Goal: Transaction & Acquisition: Purchase product/service

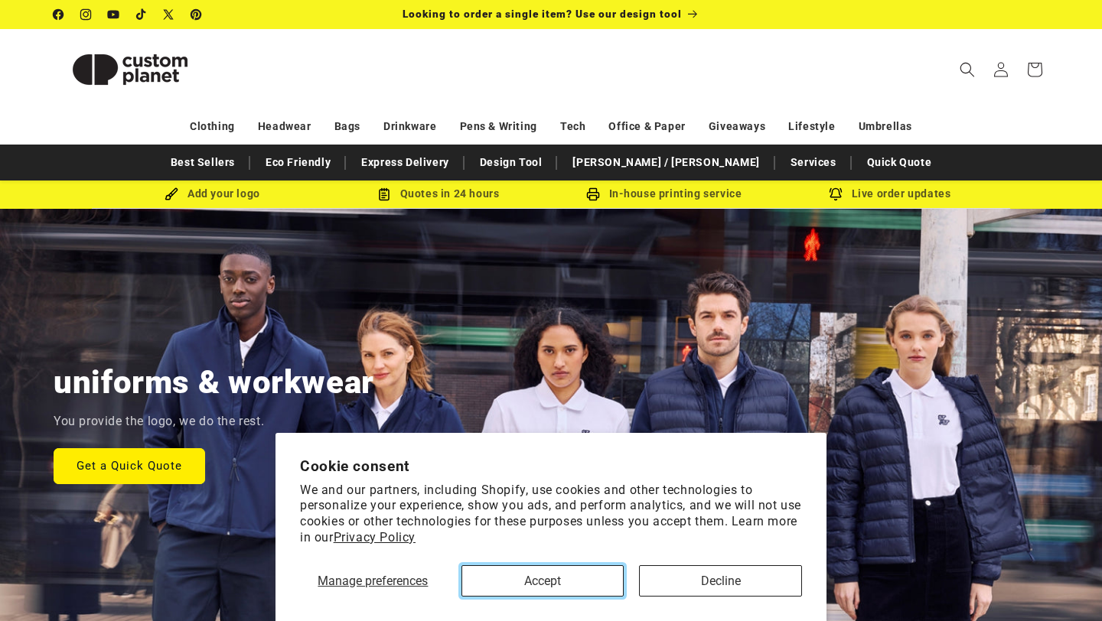
click at [519, 578] on button "Accept" at bounding box center [542, 581] width 163 height 31
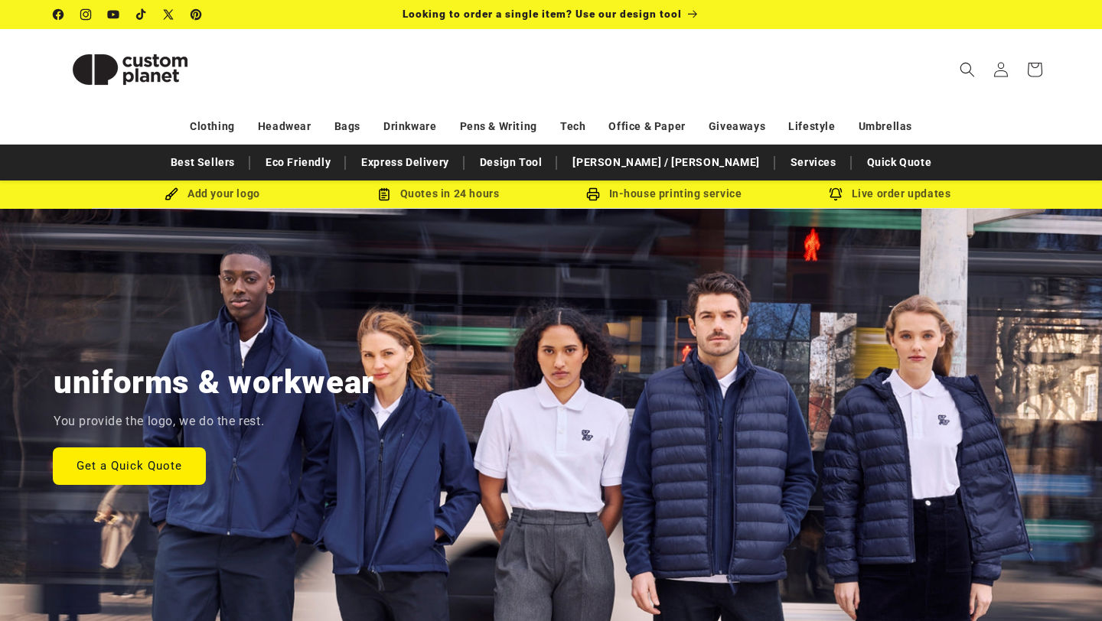
click at [130, 471] on link "Get a Quick Quote" at bounding box center [130, 466] width 152 height 36
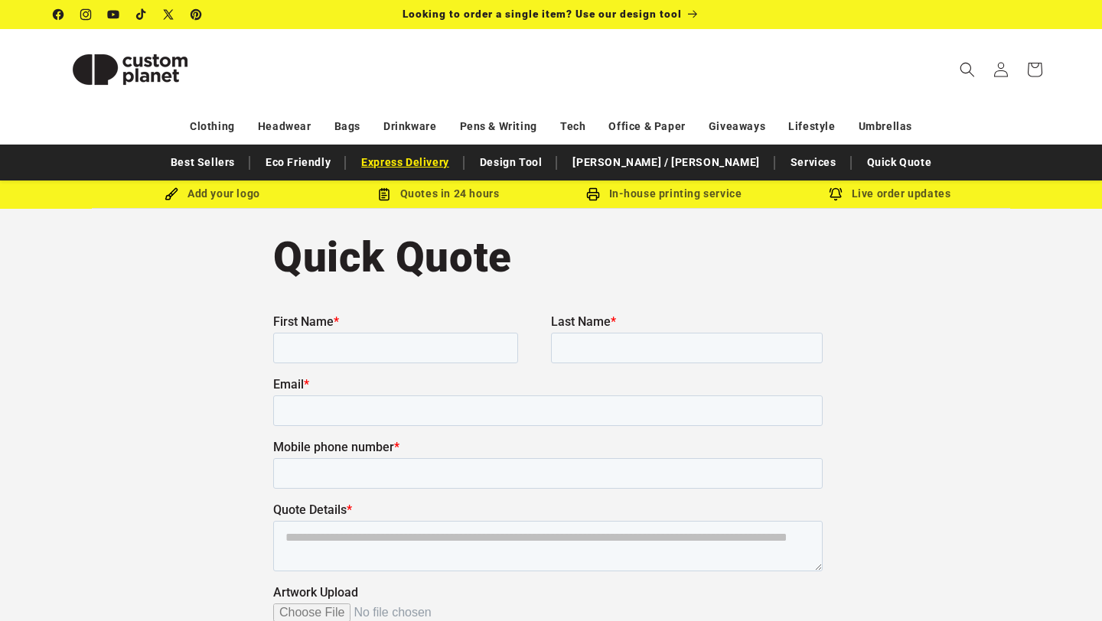
click at [438, 166] on link "Express Delivery" at bounding box center [405, 162] width 103 height 27
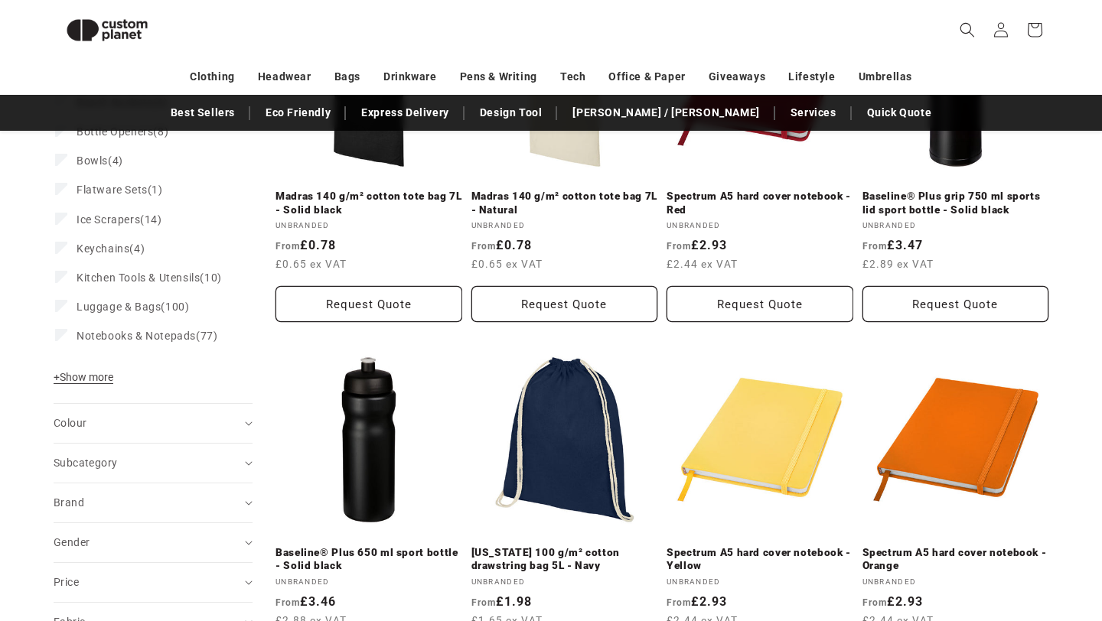
scroll to position [326, 0]
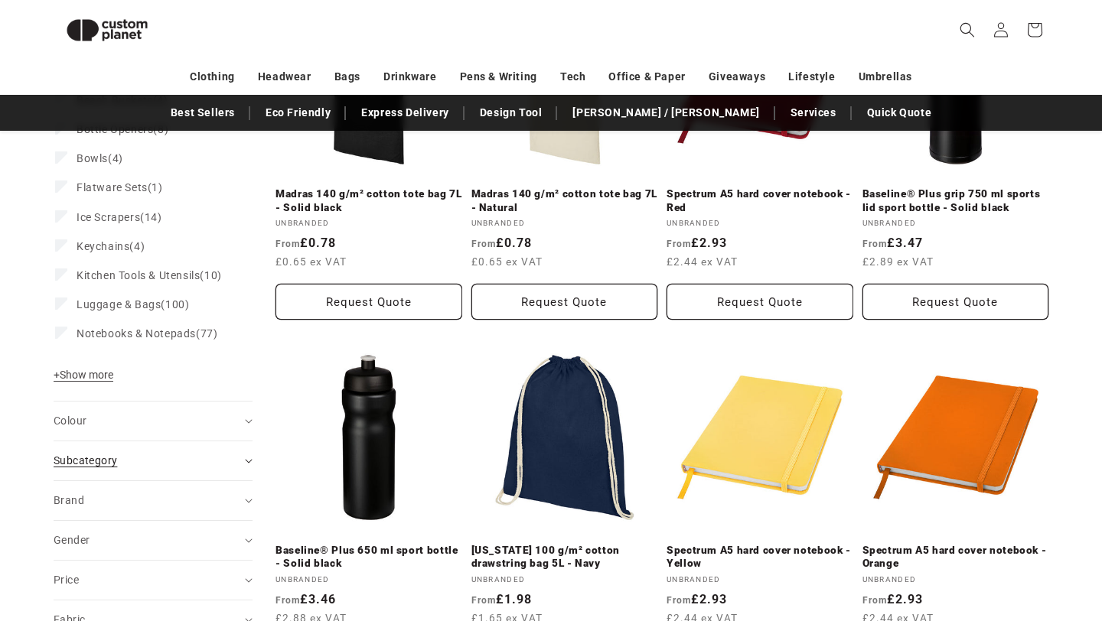
click at [96, 467] on span "Subcategory (0)" at bounding box center [86, 461] width 64 height 12
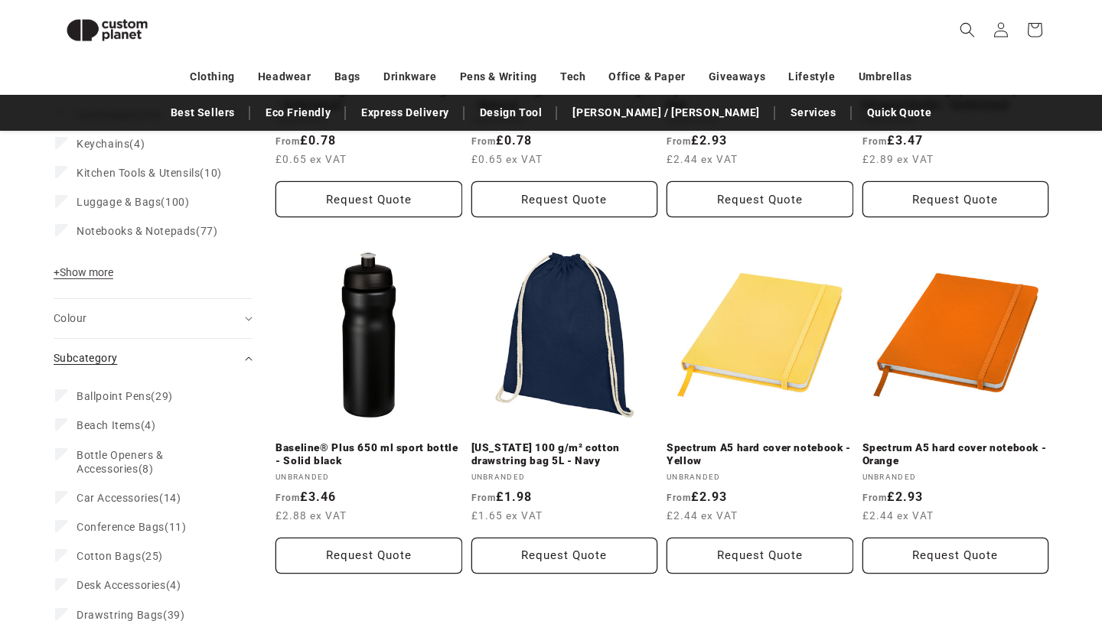
scroll to position [0, 0]
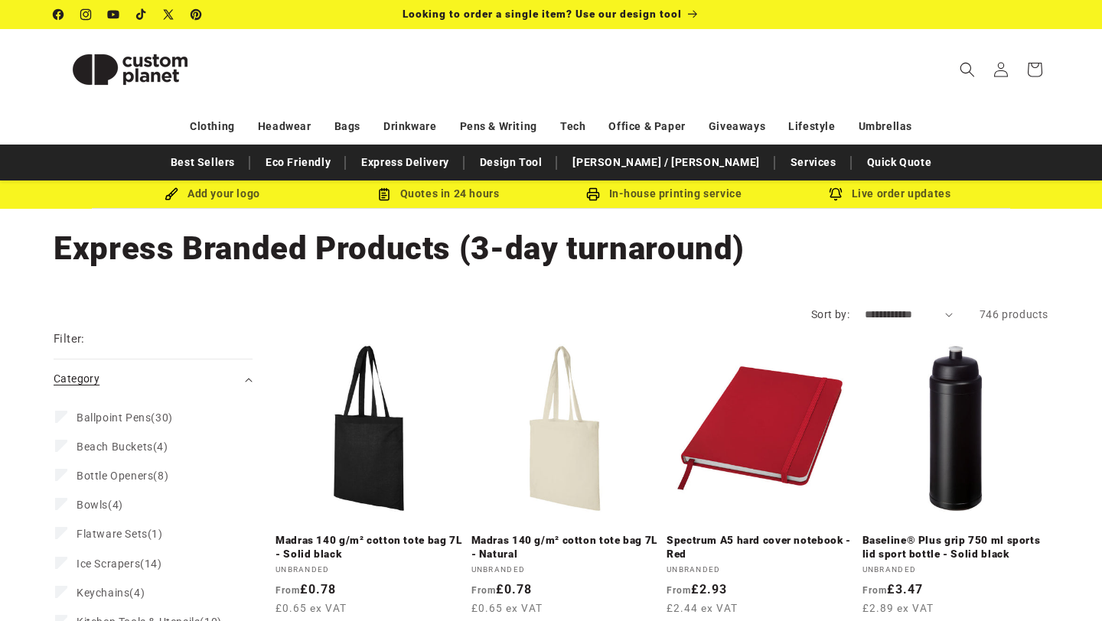
click at [120, 367] on summary "Category (0)" at bounding box center [153, 379] width 199 height 39
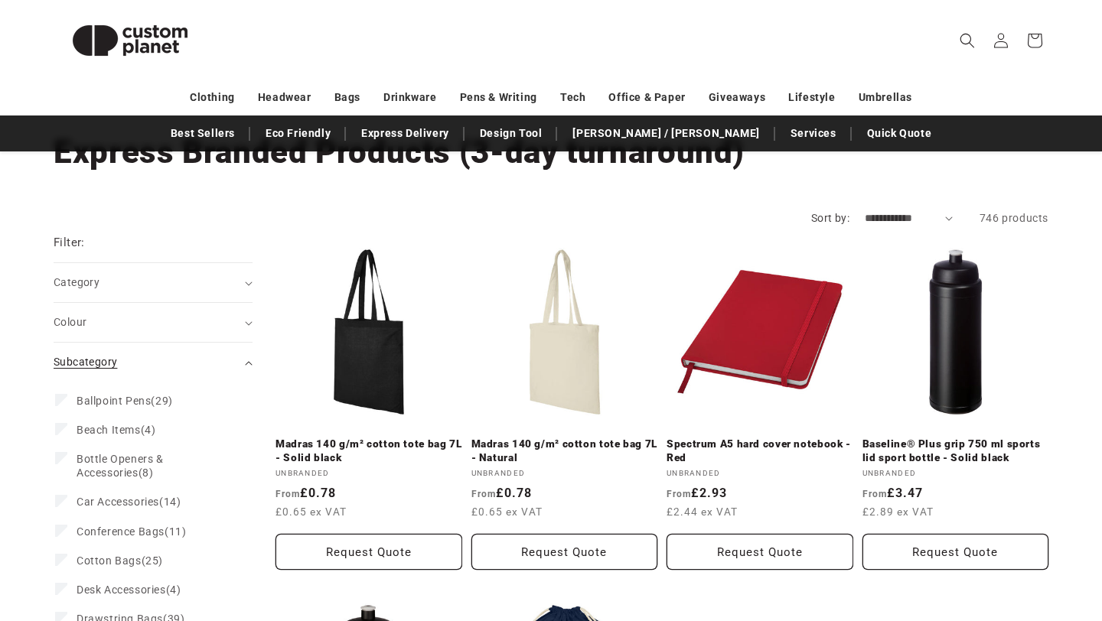
scroll to position [93, 0]
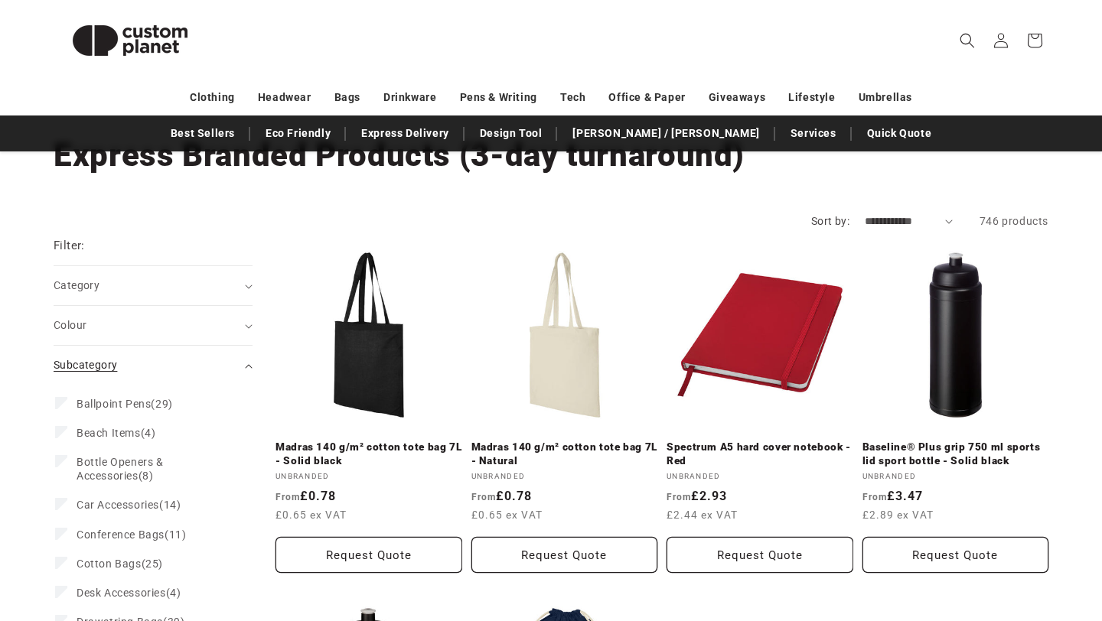
click at [107, 371] on span "Subcategory (0)" at bounding box center [86, 365] width 64 height 12
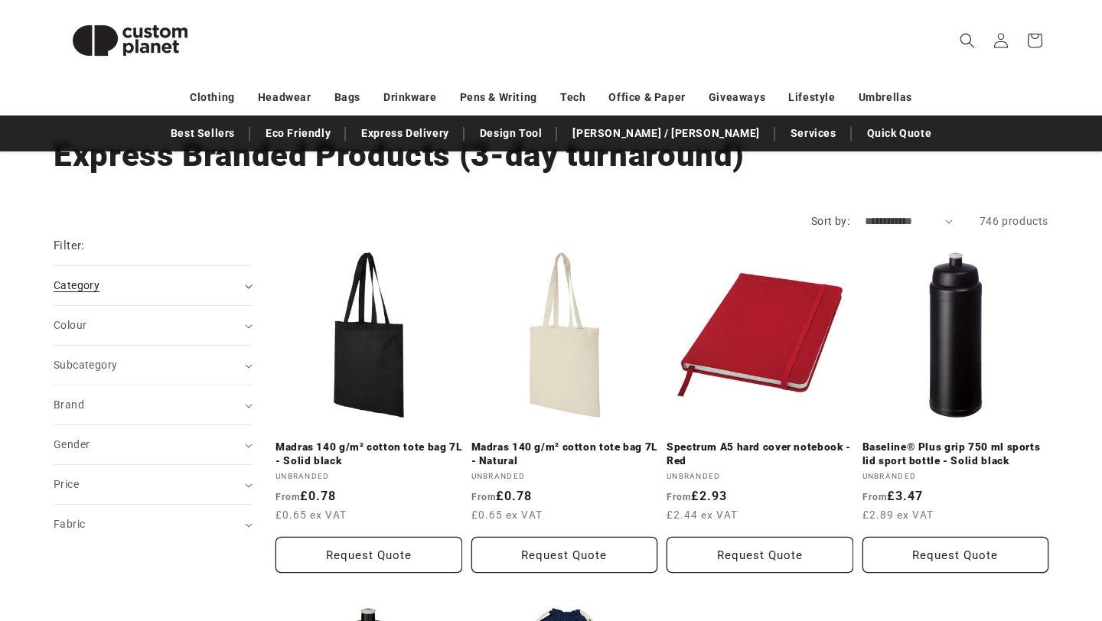
click at [119, 304] on summary "Category (0)" at bounding box center [153, 285] width 199 height 39
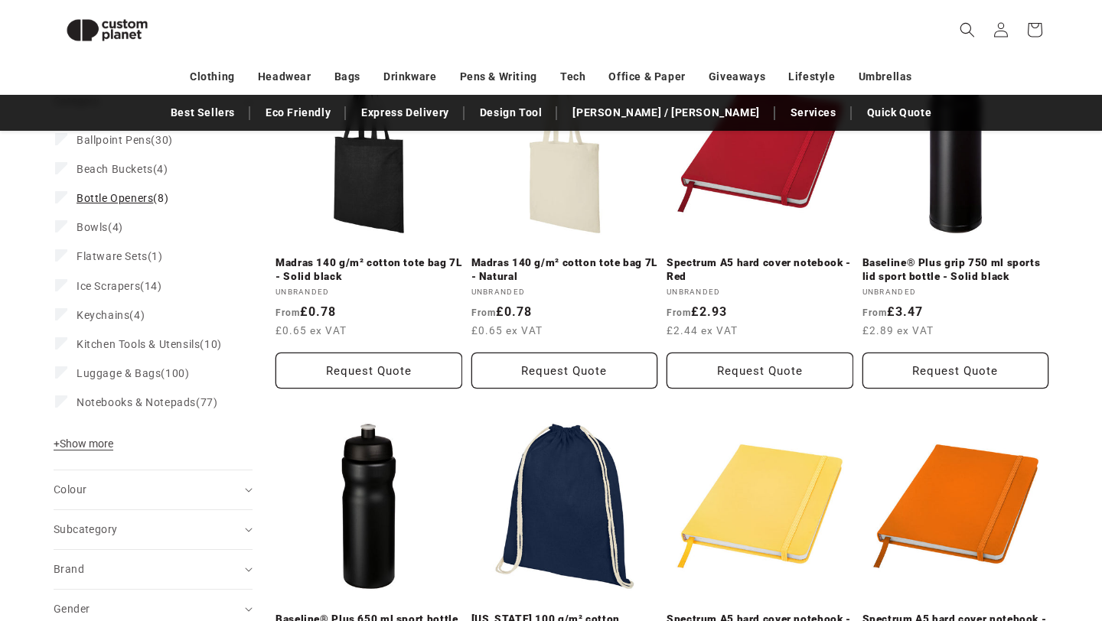
scroll to position [265, 0]
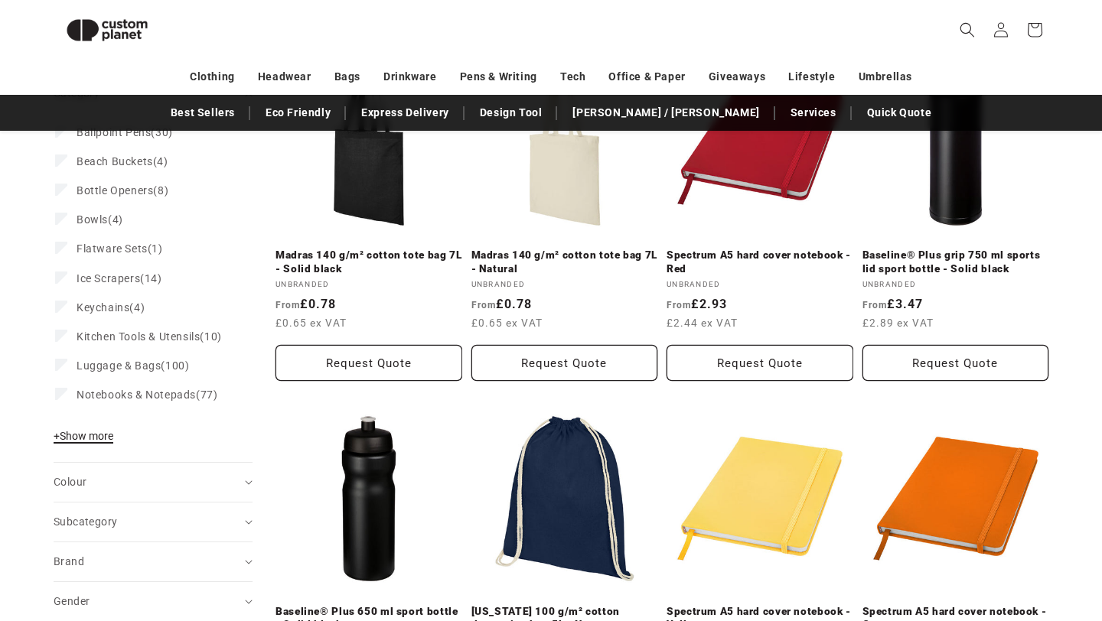
click at [82, 442] on span "+ Show more" at bounding box center [84, 436] width 60 height 12
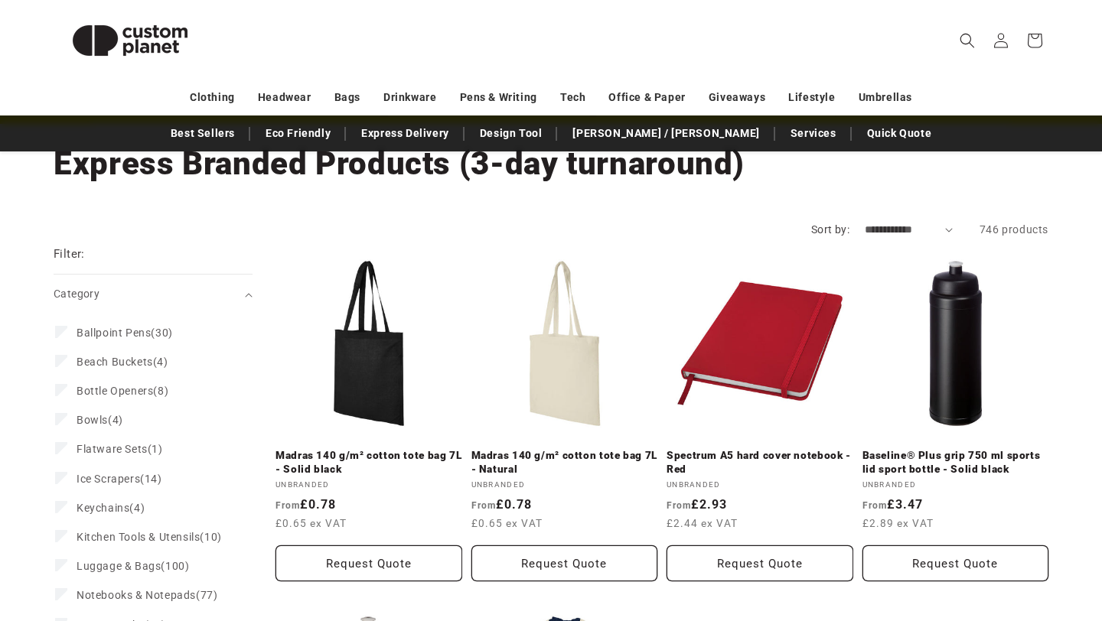
scroll to position [0, 0]
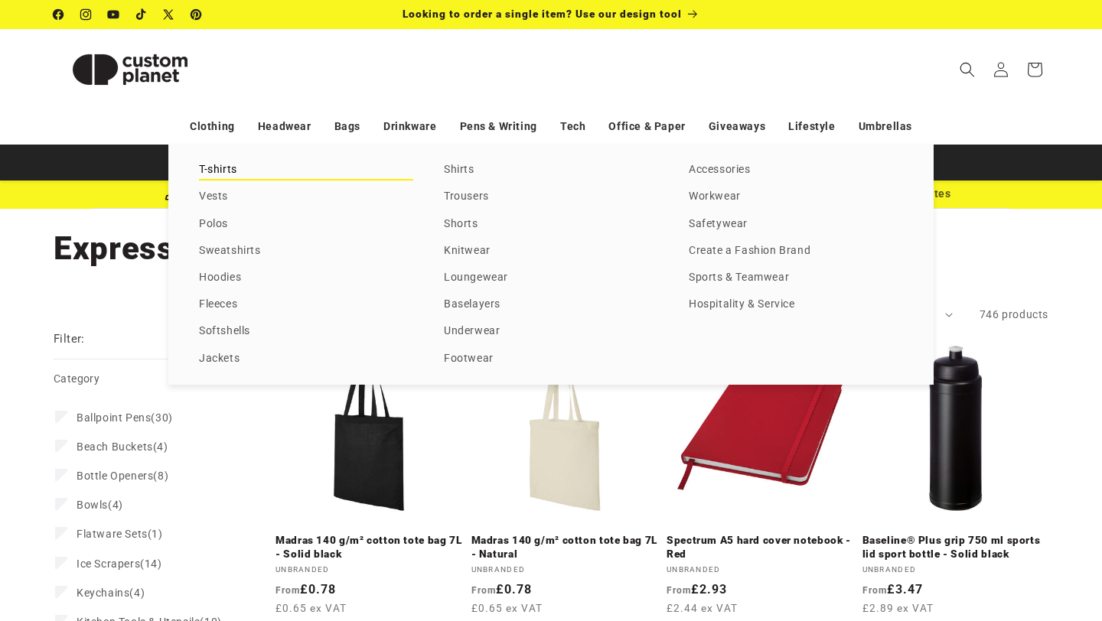
click at [217, 175] on link "T-shirts" at bounding box center [306, 170] width 214 height 21
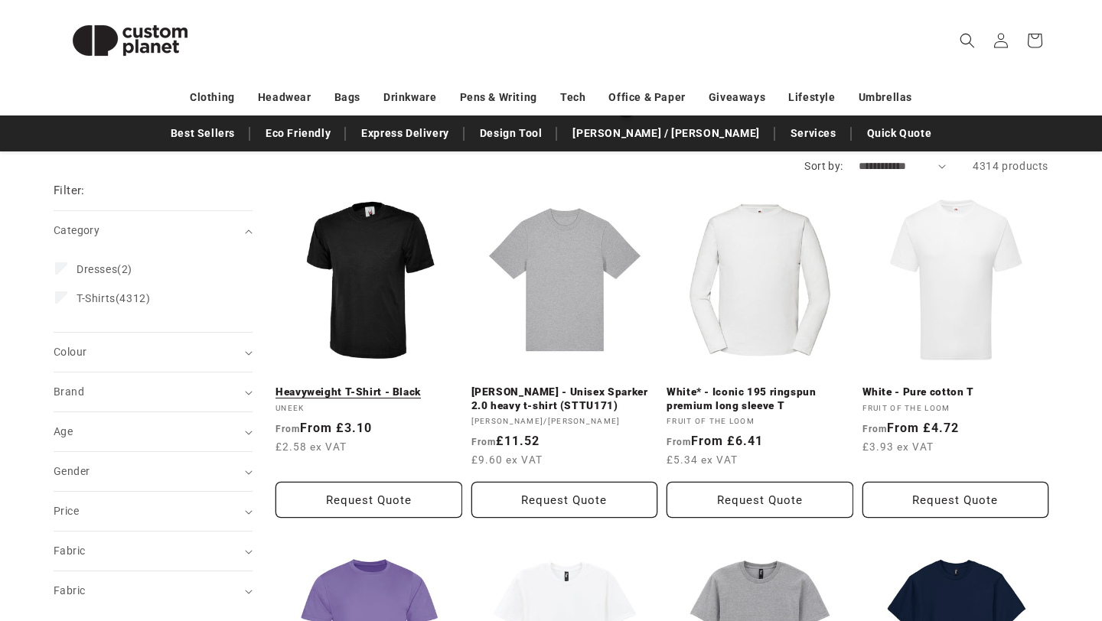
scroll to position [150, 0]
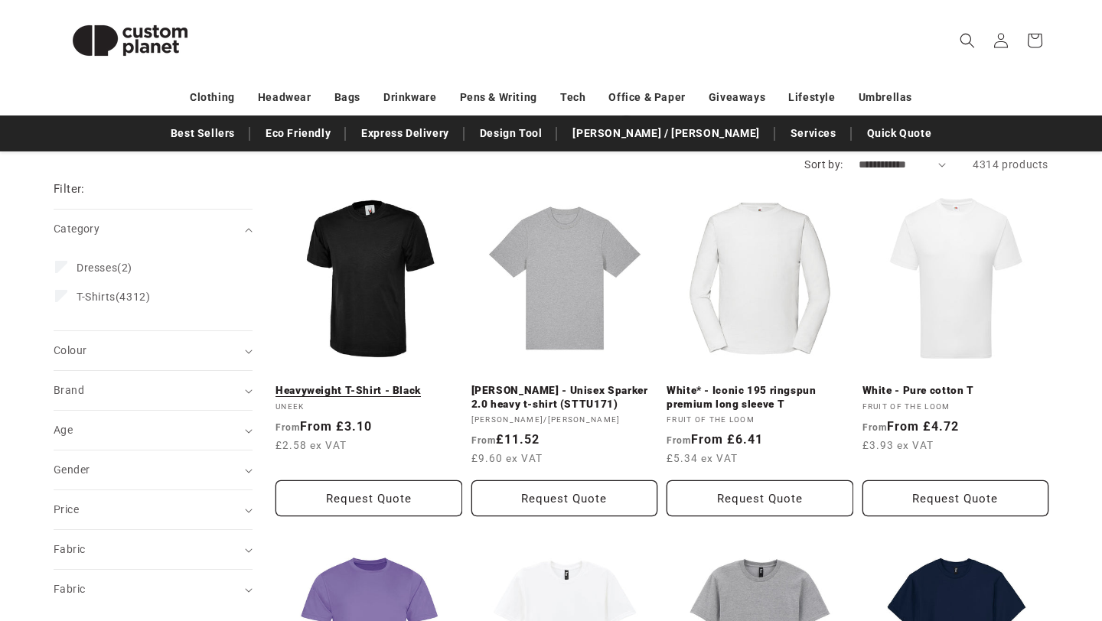
click at [372, 384] on link "Heavyweight T-Shirt - Black" at bounding box center [369, 391] width 187 height 14
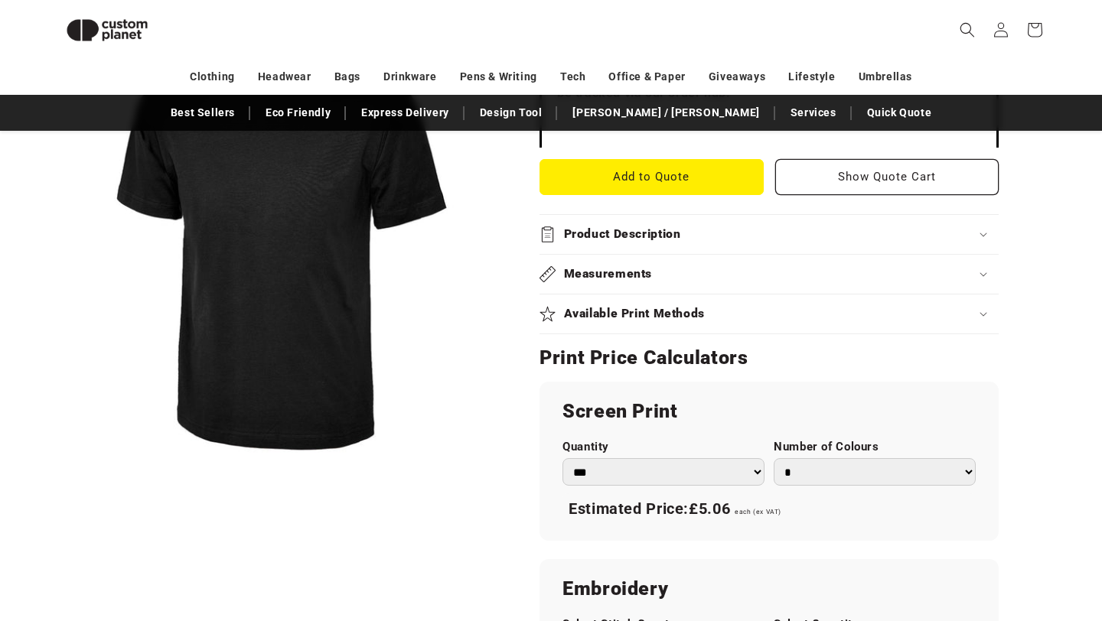
scroll to position [647, 0]
